Goal: Find specific page/section: Find specific page/section

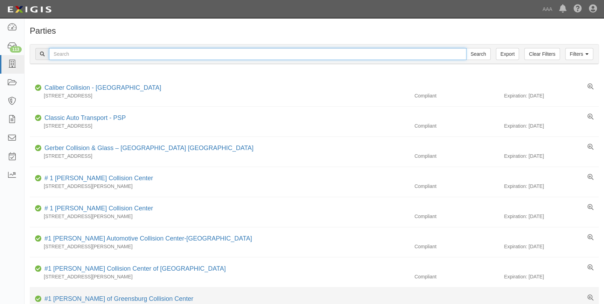
drag, startPoint x: 93, startPoint y: 56, endPoint x: 250, endPoint y: 303, distance: 292.9
click at [93, 59] on input "text" at bounding box center [258, 54] width 418 height 12
type input "19539"
click at [466, 48] on input "Search" at bounding box center [478, 54] width 25 height 12
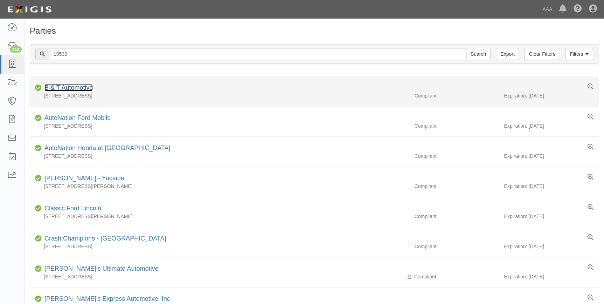
click at [74, 86] on link "B & T Automotive" at bounding box center [68, 87] width 48 height 7
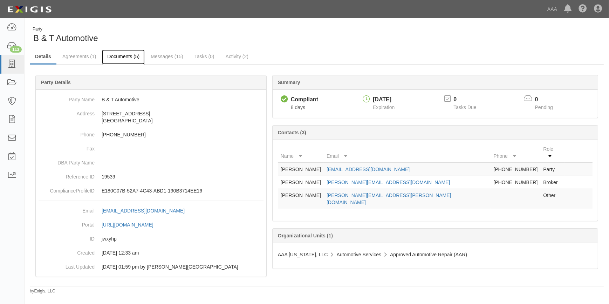
click at [120, 61] on link "Documents (5)" at bounding box center [123, 56] width 43 height 15
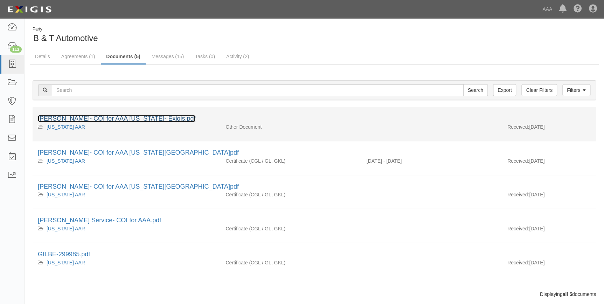
click at [116, 119] on link "Gilbert- COI for AAA Texas- Exigis.pdf" at bounding box center [117, 118] width 158 height 7
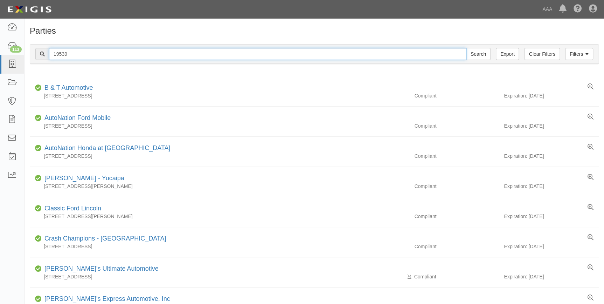
drag, startPoint x: 81, startPoint y: 55, endPoint x: 49, endPoint y: 56, distance: 31.2
click at [49, 56] on input "19539" at bounding box center [258, 54] width 418 height 12
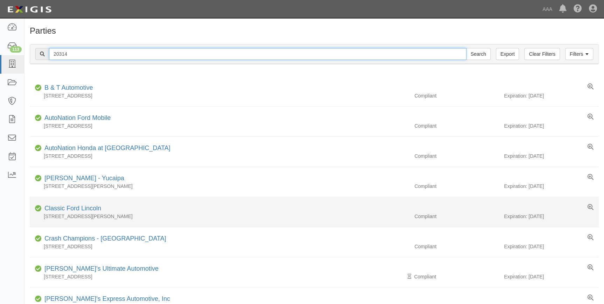
type input "20314"
click at [466, 48] on input "Search" at bounding box center [478, 54] width 25 height 12
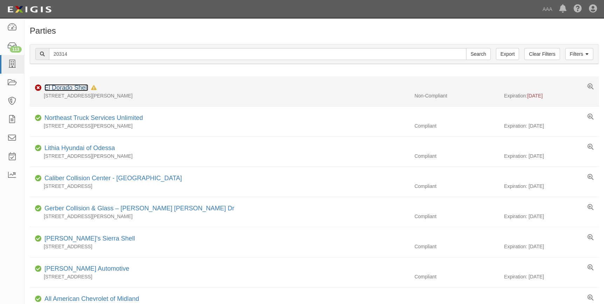
click at [69, 89] on link "El Dorado Shell" at bounding box center [66, 87] width 44 height 7
